Goal: Task Accomplishment & Management: Manage account settings

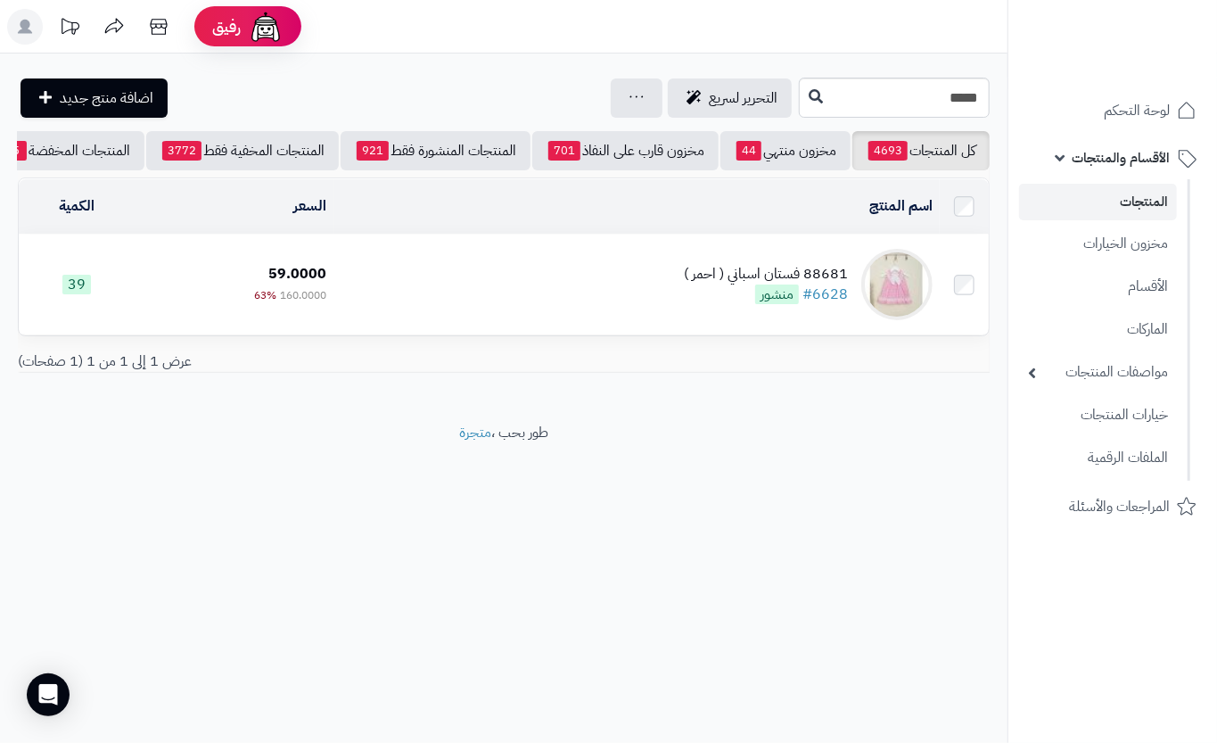
click at [649, 292] on td "88681 فستان اسباني ( احمر ) #6628 منشور" at bounding box center [636, 284] width 606 height 100
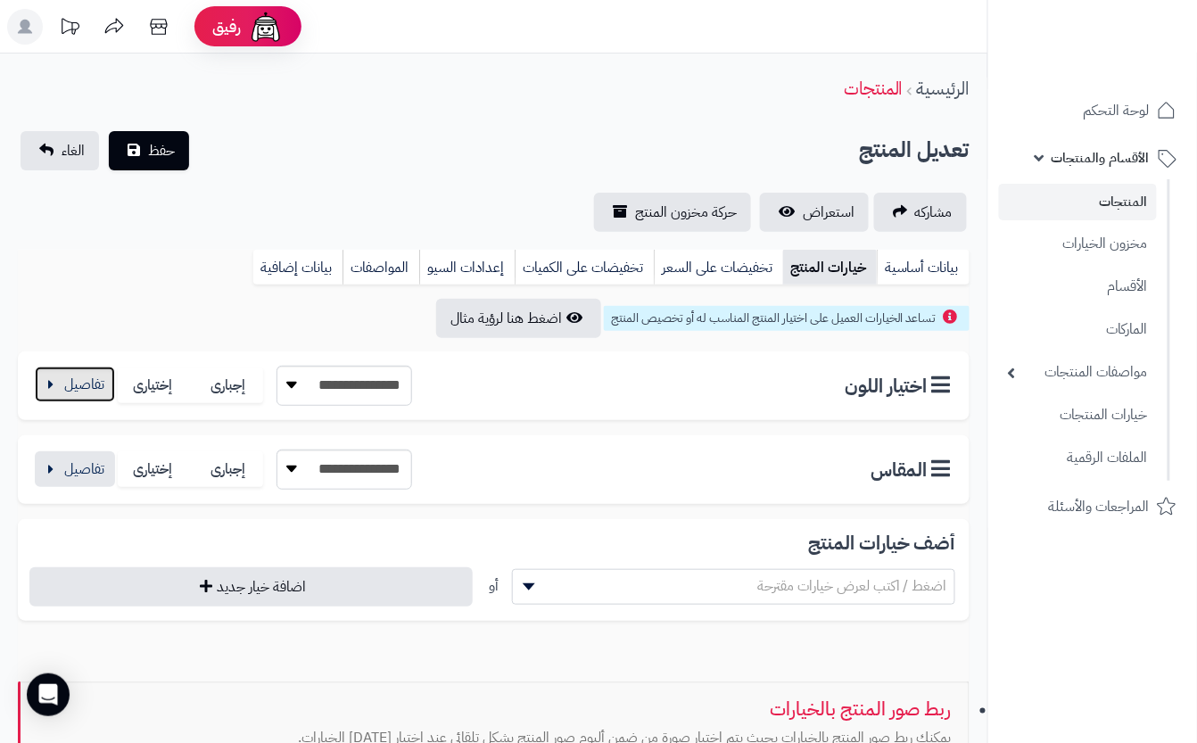
click at [95, 383] on button "button" at bounding box center [75, 384] width 80 height 36
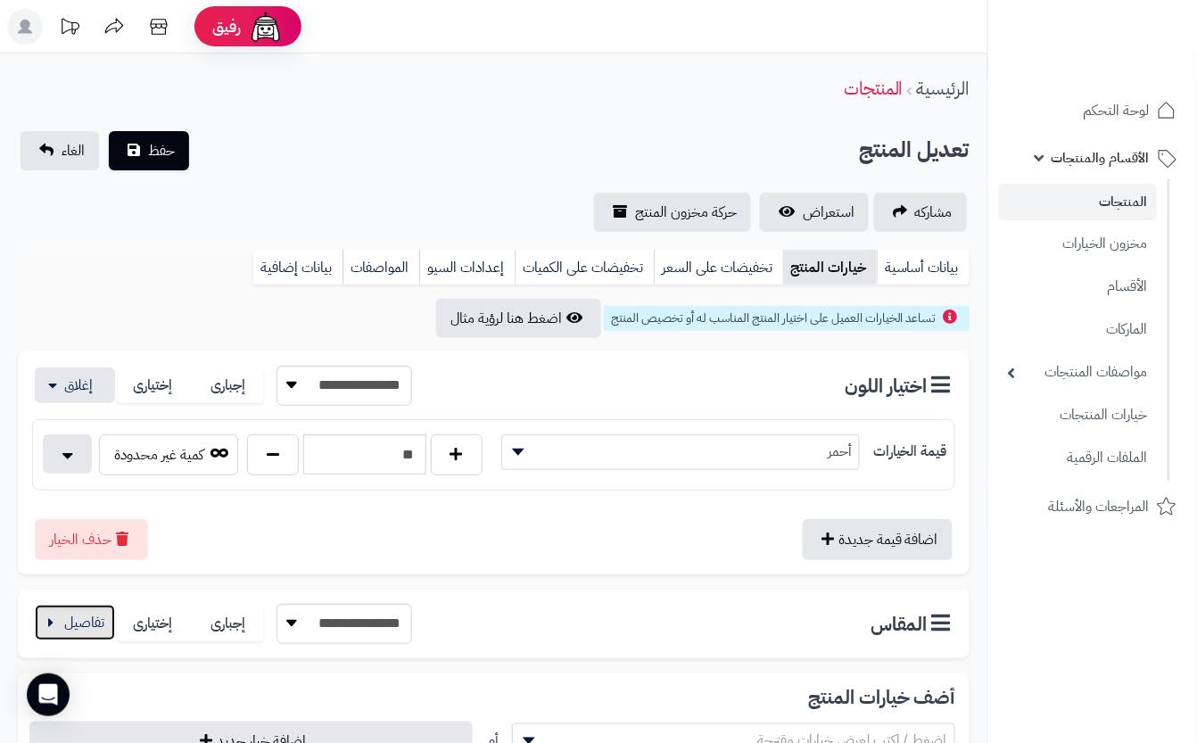
click at [103, 632] on button "button" at bounding box center [75, 622] width 80 height 36
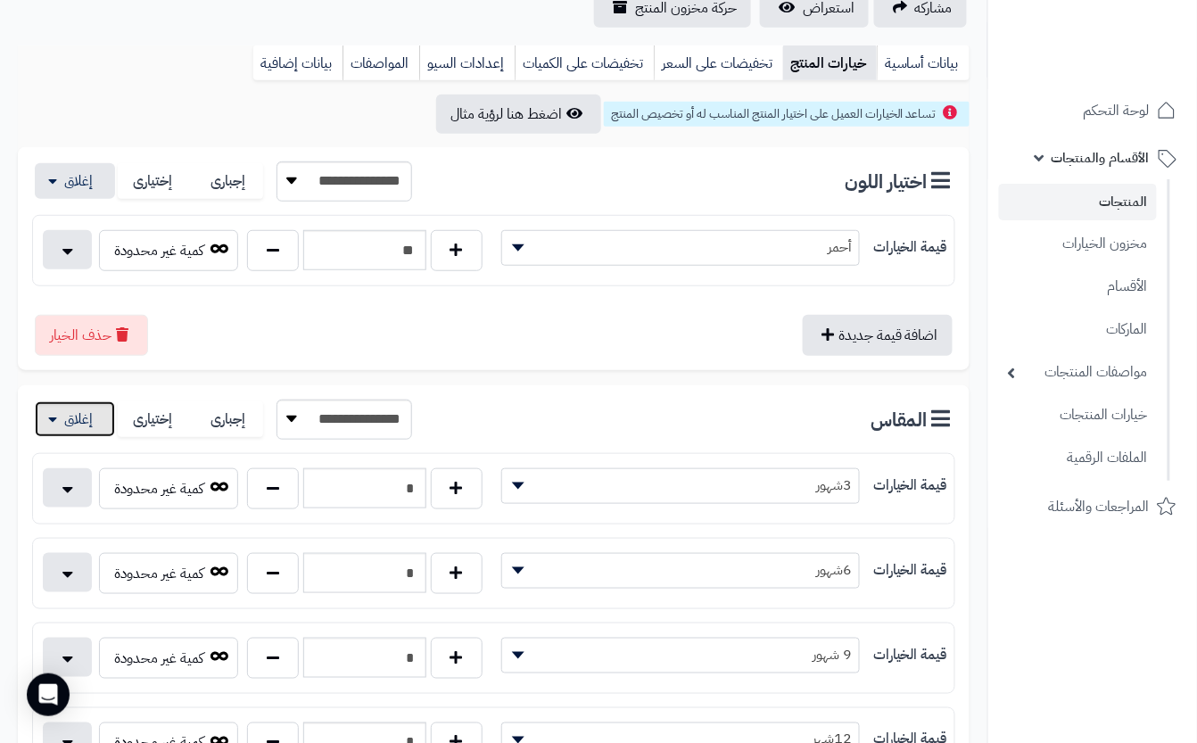
scroll to position [237, 0]
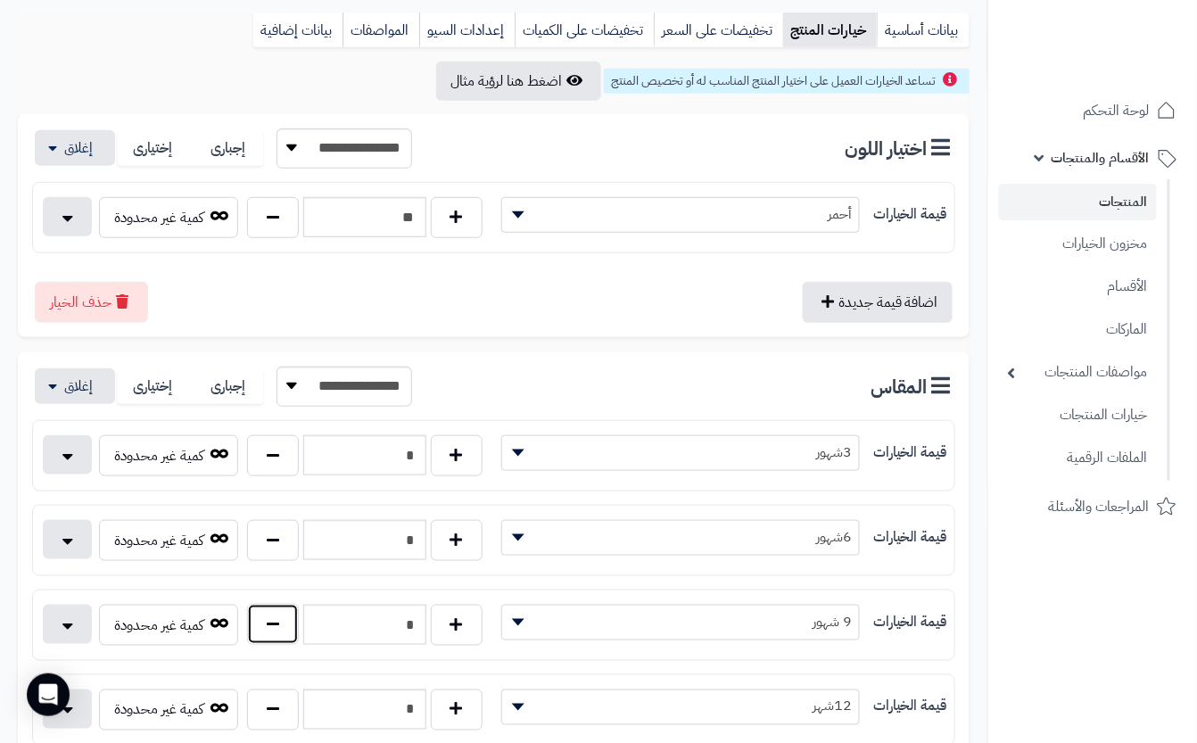
click at [287, 638] on button "button" at bounding box center [273, 624] width 52 height 41
type input "*"
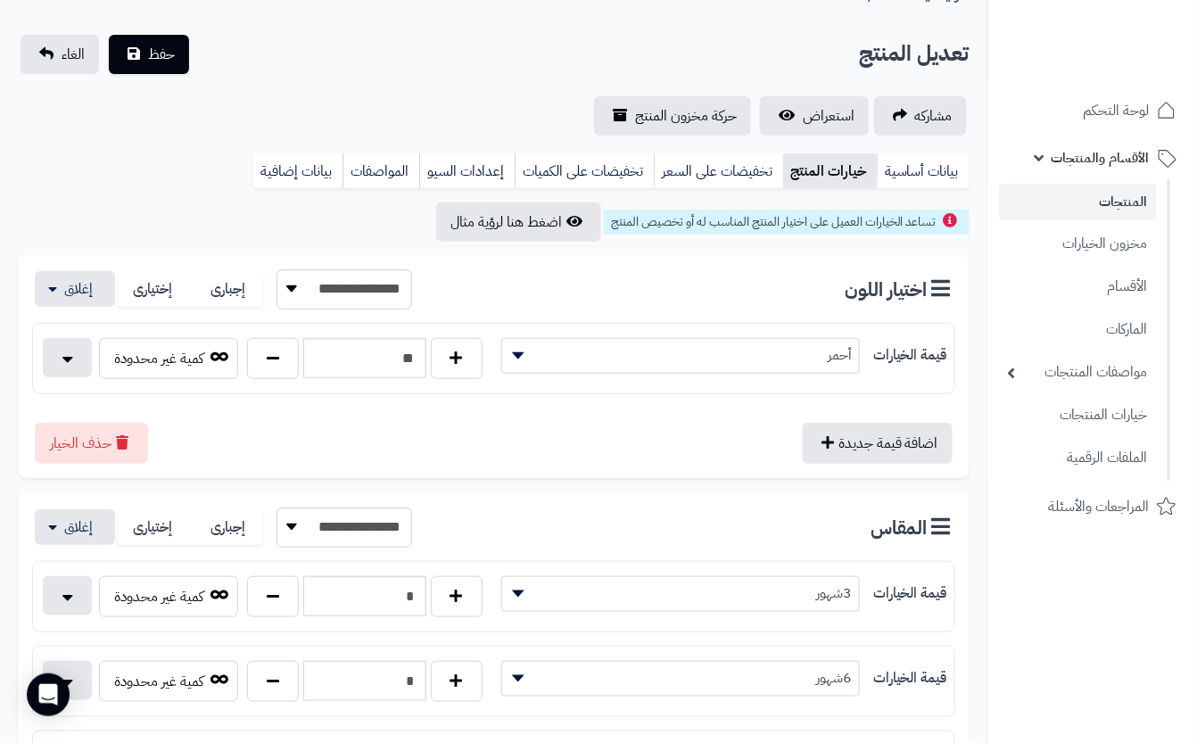
scroll to position [0, 0]
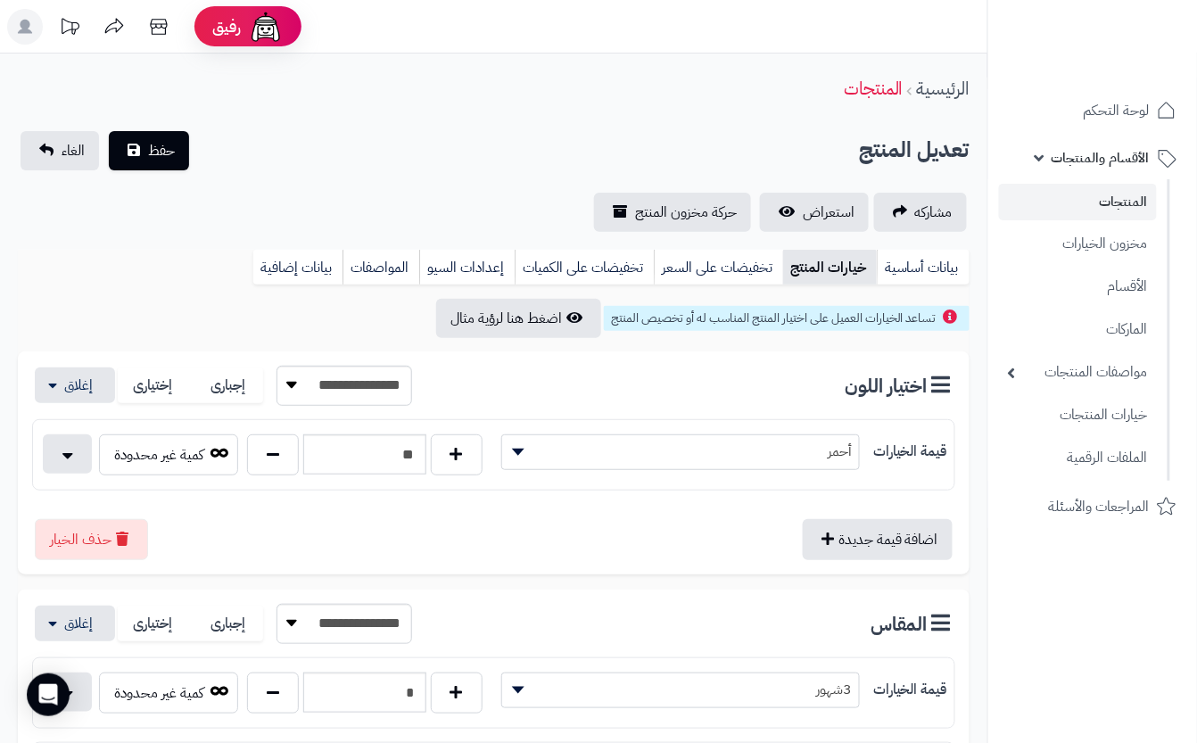
click at [339, 182] on div "**********" at bounding box center [493, 181] width 987 height 101
click at [169, 148] on span "حفظ" at bounding box center [161, 149] width 27 height 21
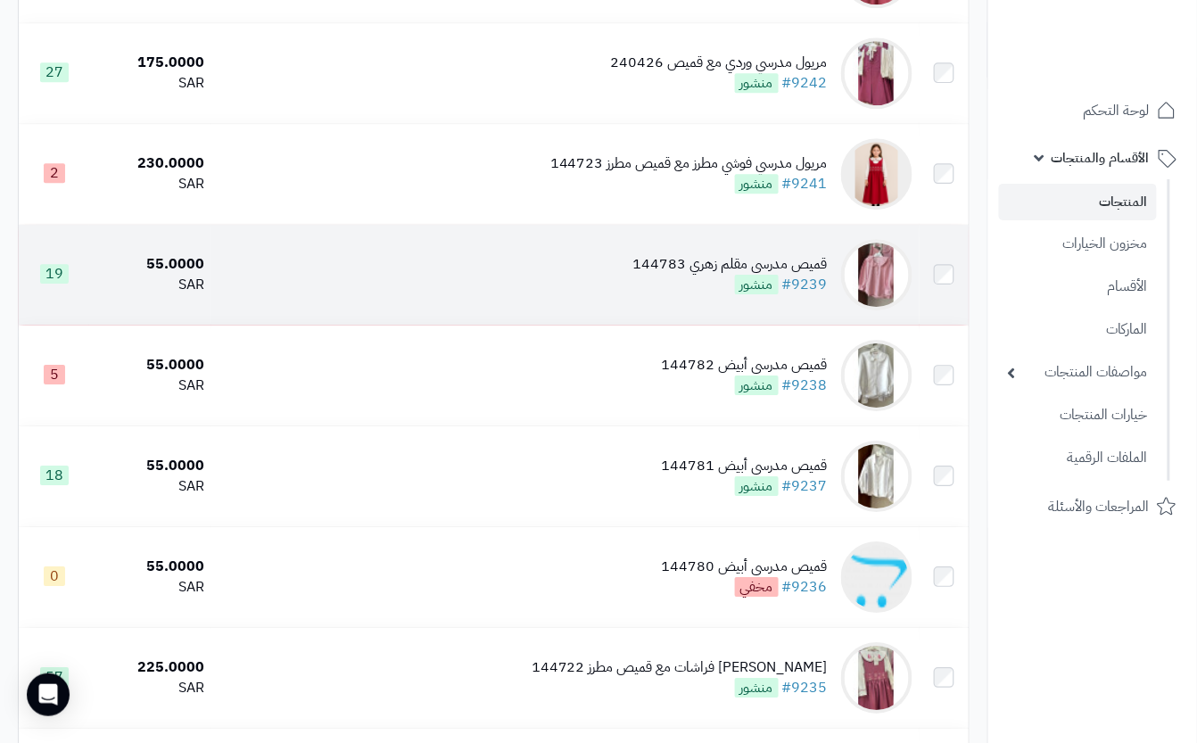
scroll to position [1307, 0]
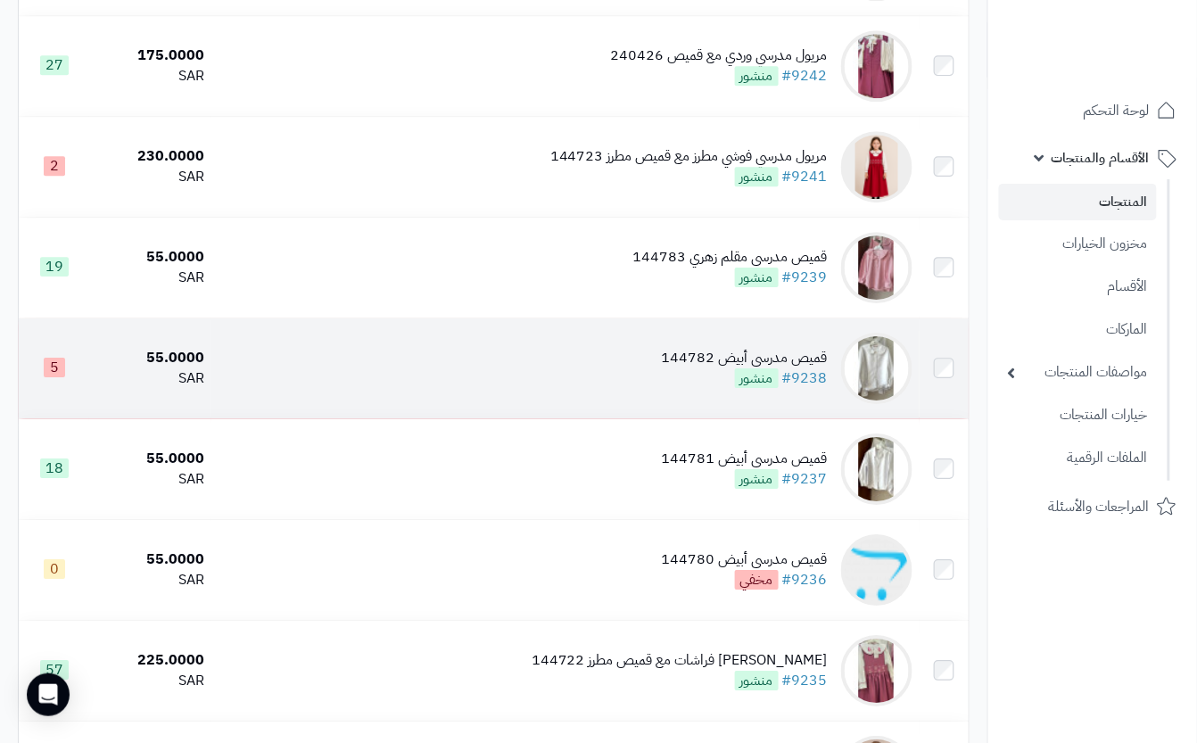
click at [599, 400] on td "قميص مدرسي أبيض 144782 #9238 منشور" at bounding box center [564, 368] width 707 height 100
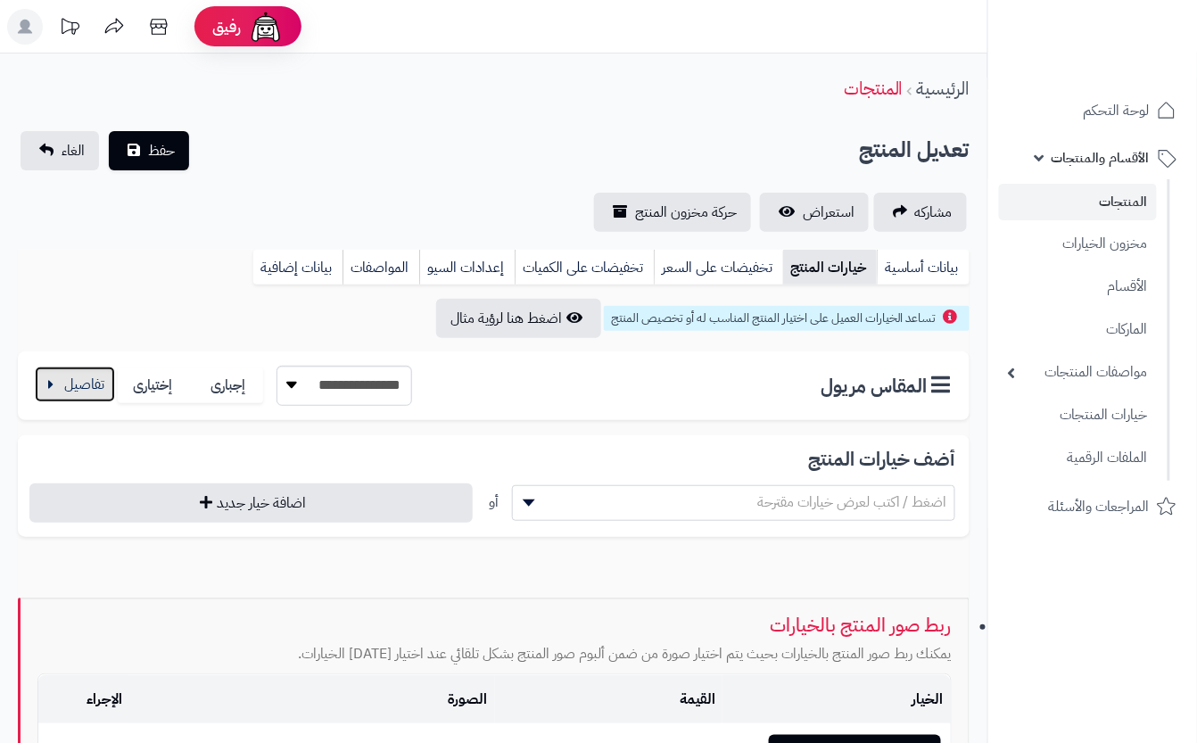
click at [78, 393] on button "button" at bounding box center [75, 384] width 80 height 36
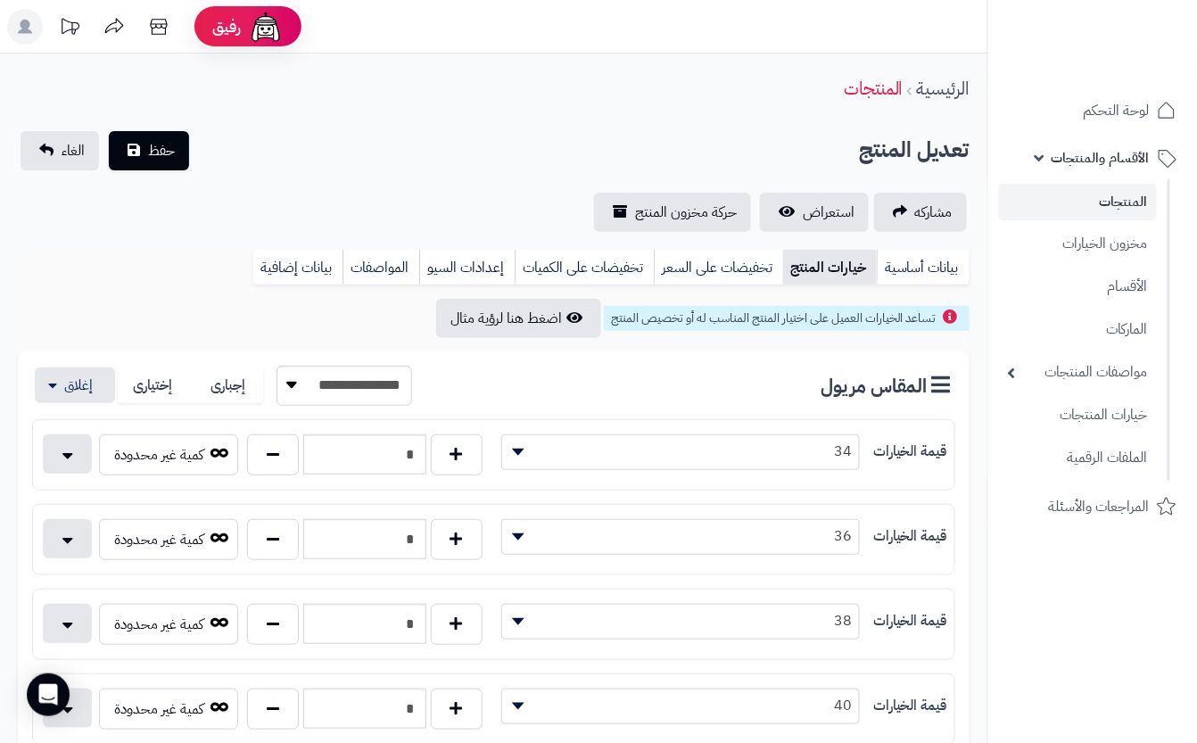
click at [364, 144] on div "تعديل المنتج حفظ الغاء" at bounding box center [493, 150] width 951 height 39
click at [162, 154] on span "حفظ" at bounding box center [161, 149] width 27 height 21
